Goal: Find specific page/section: Find specific page/section

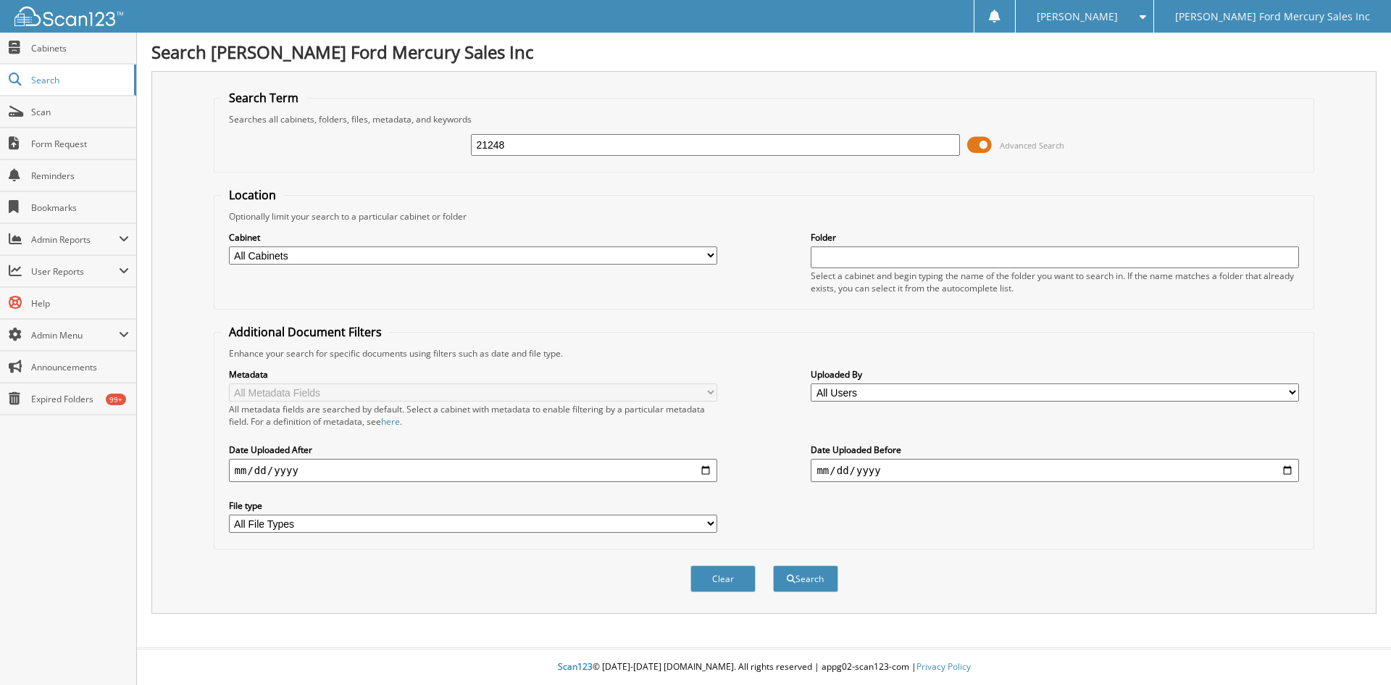
type input "21248"
click at [773, 565] on button "Search" at bounding box center [805, 578] width 65 height 27
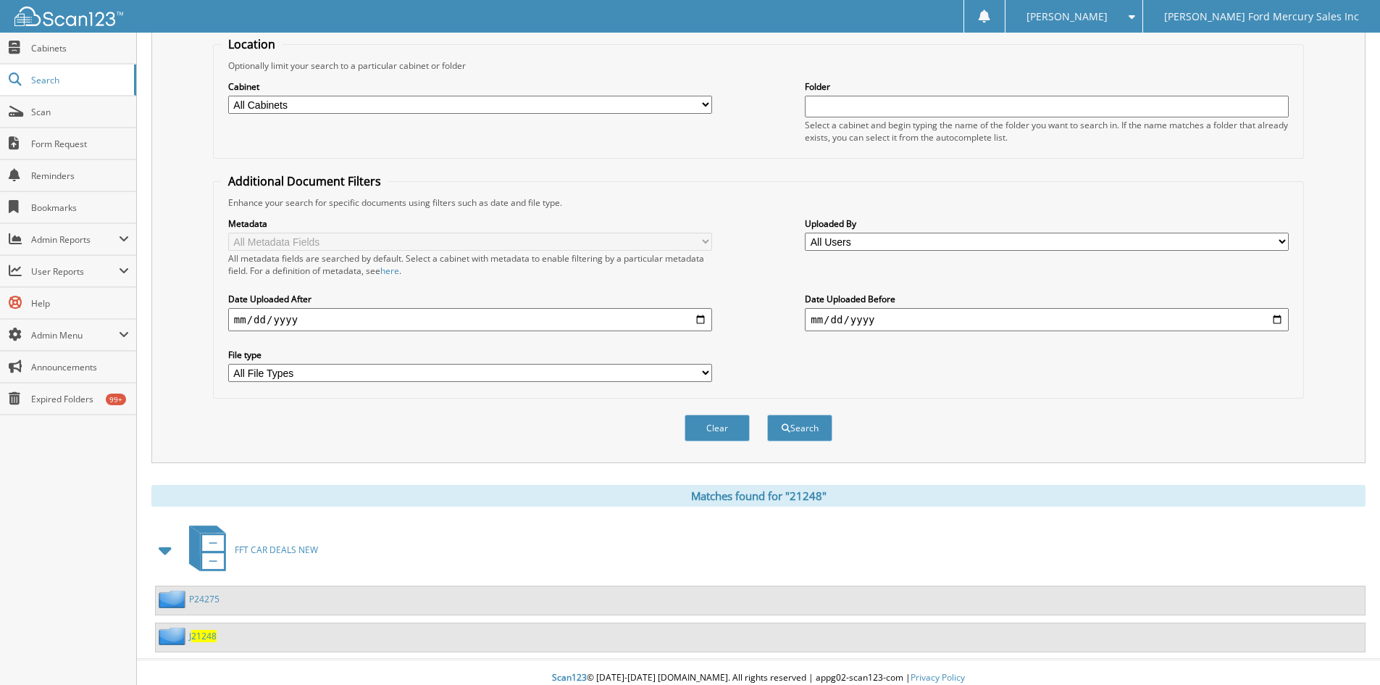
scroll to position [162, 0]
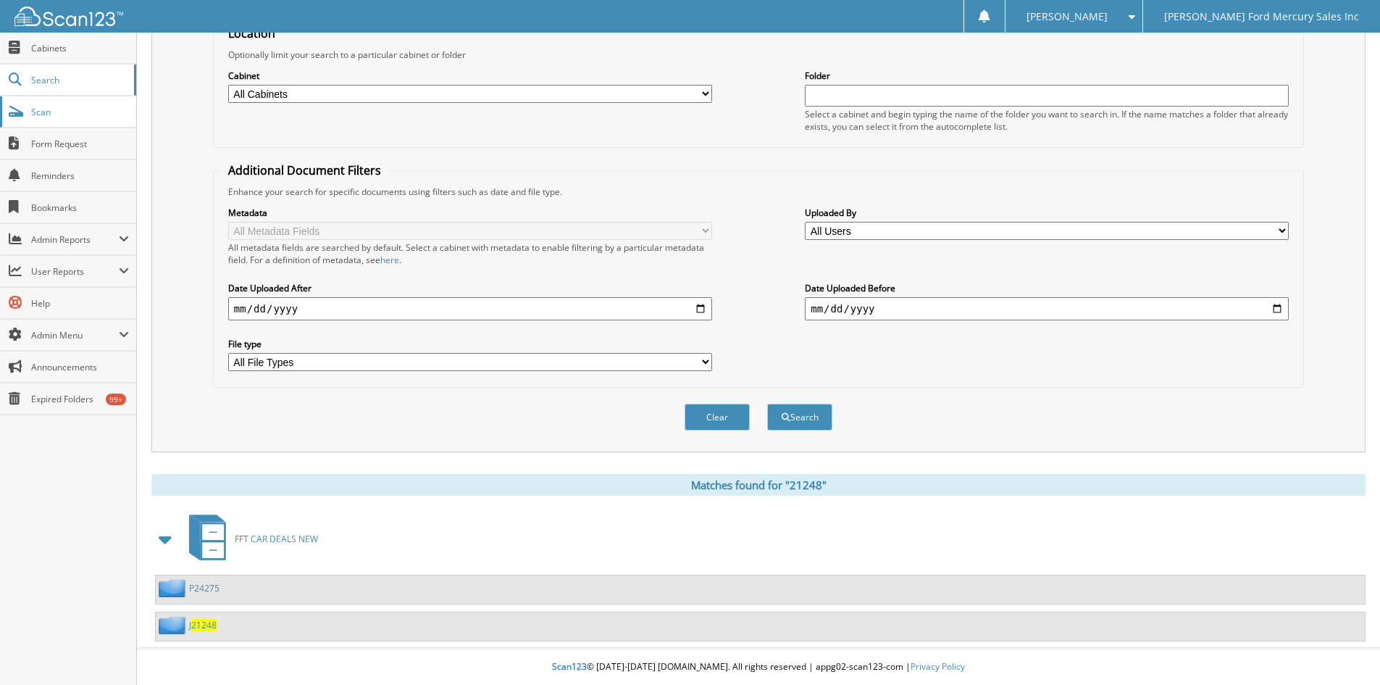
click at [122, 103] on link "Scan" at bounding box center [68, 111] width 136 height 31
